Goal: Information Seeking & Learning: Learn about a topic

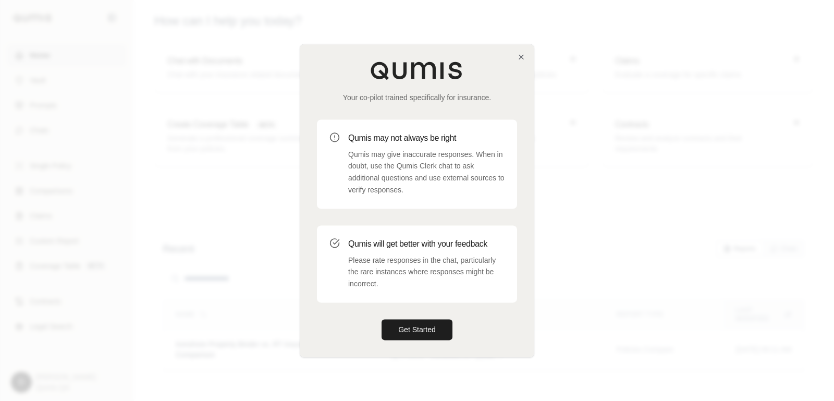
click at [569, 247] on div at bounding box center [417, 200] width 834 height 401
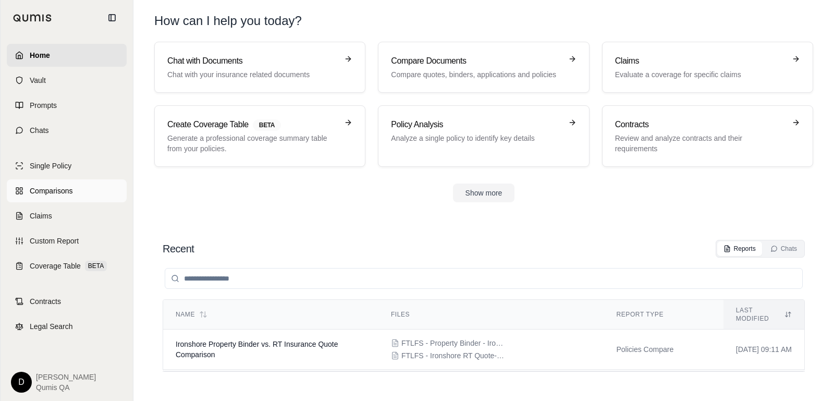
click at [50, 189] on span "Comparisons" at bounding box center [51, 191] width 43 height 10
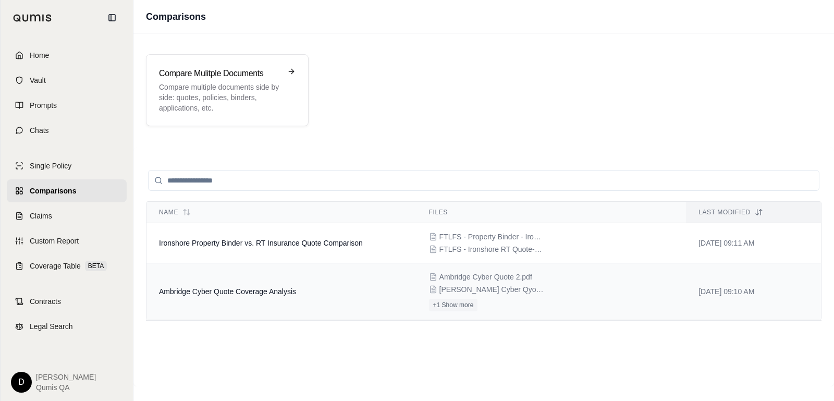
click at [250, 300] on td "Ambridge Cyber Quote Coverage Analysis" at bounding box center [282, 291] width 270 height 57
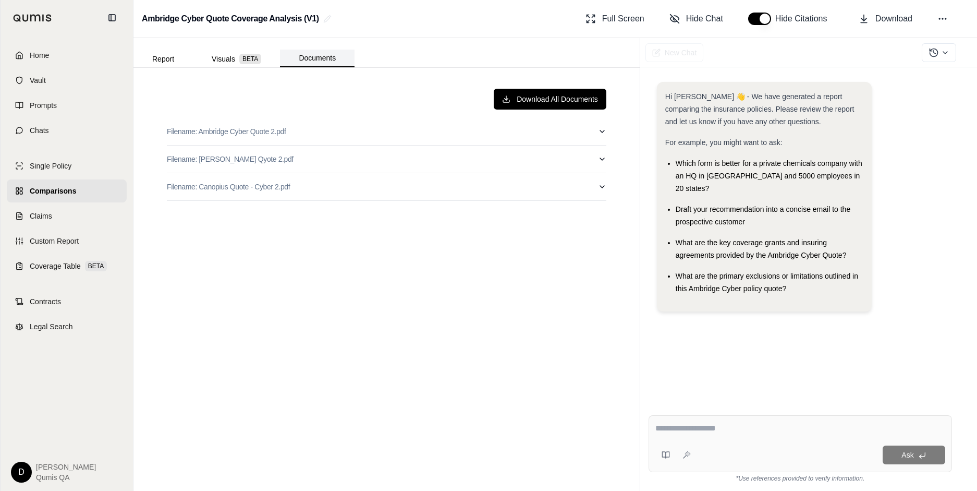
click at [319, 63] on button "Documents" at bounding box center [317, 59] width 75 height 18
click at [325, 148] on button "Filename: [PERSON_NAME] Qyote 2.pdf" at bounding box center [387, 158] width 440 height 27
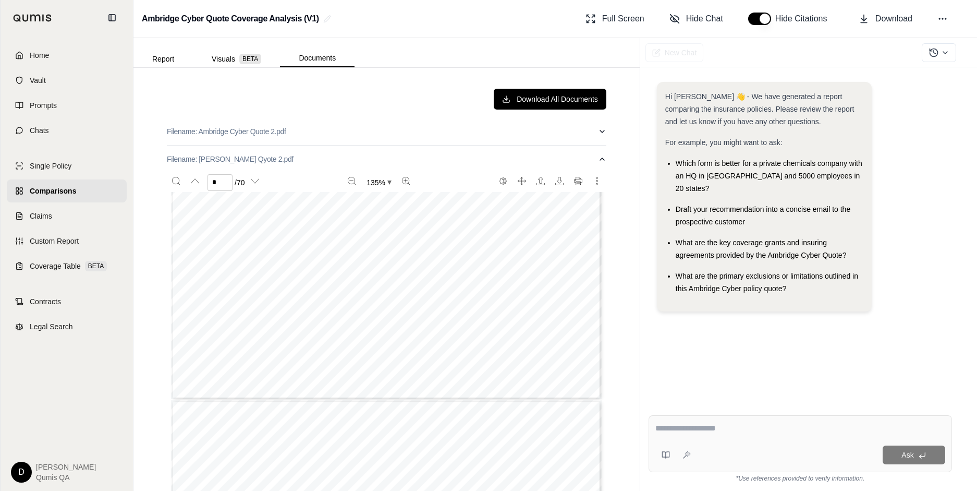
type input "*"
click at [314, 161] on button "Filename: [PERSON_NAME] Qyote 2.pdf" at bounding box center [387, 158] width 440 height 27
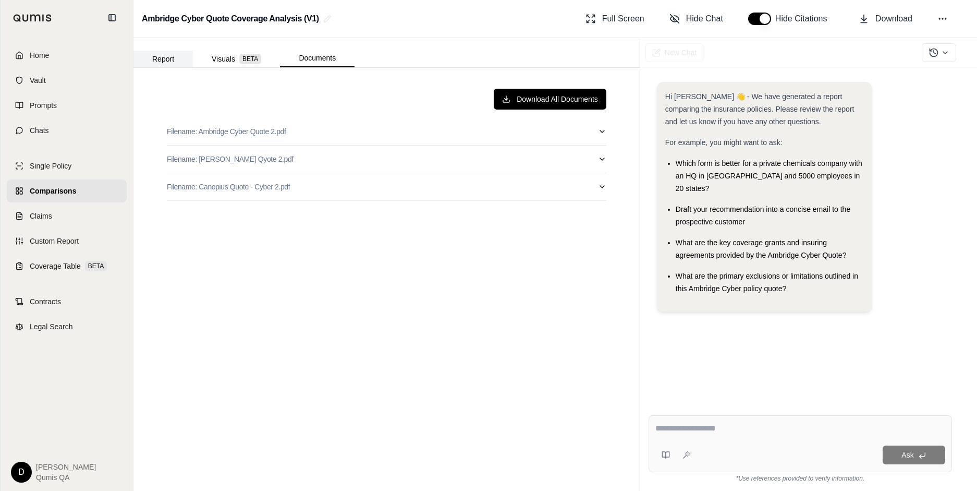
click at [155, 55] on button "Report" at bounding box center [162, 59] width 59 height 17
